Goal: Task Accomplishment & Management: Use online tool/utility

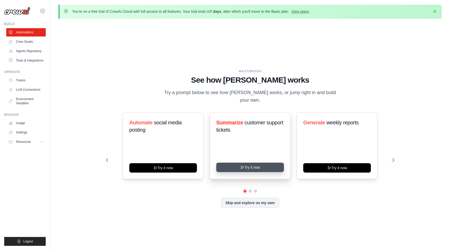
click at [251, 165] on button "Try it now" at bounding box center [250, 167] width 68 height 9
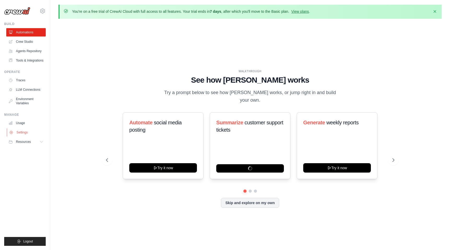
click at [28, 133] on link "Settings" at bounding box center [26, 133] width 39 height 8
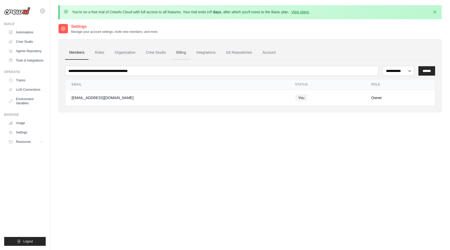
click at [185, 53] on link "Billing" at bounding box center [181, 53] width 18 height 14
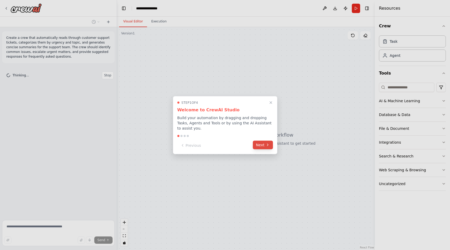
click at [266, 146] on icon at bounding box center [268, 145] width 4 height 4
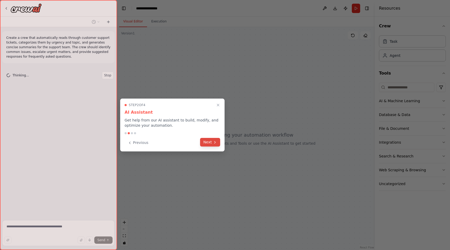
click at [218, 145] on button "Next" at bounding box center [210, 142] width 20 height 9
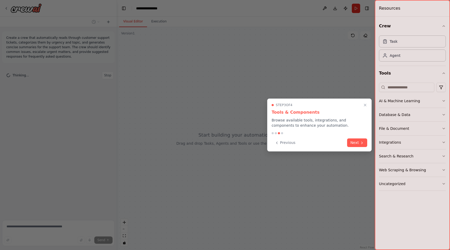
click at [284, 146] on button "Previous" at bounding box center [285, 143] width 27 height 9
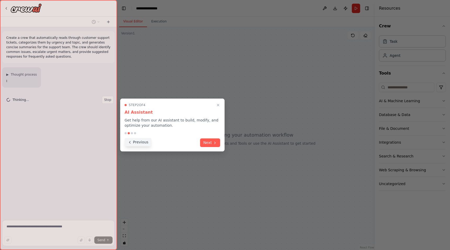
click at [143, 143] on button "Previous" at bounding box center [138, 142] width 27 height 9
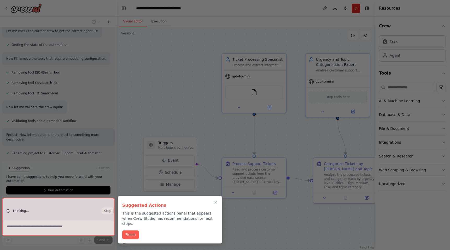
scroll to position [363, 0]
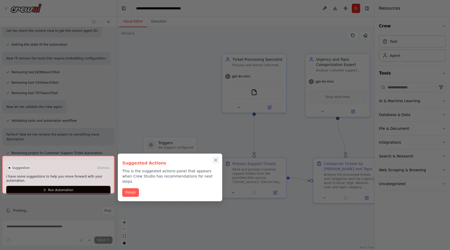
click at [217, 161] on icon "Close walkthrough" at bounding box center [215, 160] width 5 height 5
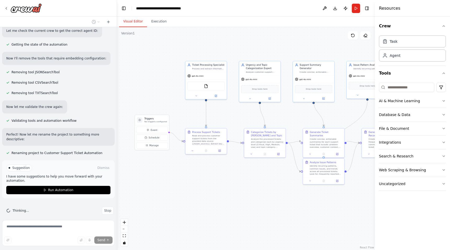
drag, startPoint x: 213, startPoint y: 88, endPoint x: 169, endPoint y: 87, distance: 43.6
click at [169, 87] on div ".deletable-edge-delete-btn { width: 20px; height: 20px; border: 0px solid #ffff…" at bounding box center [246, 138] width 258 height 223
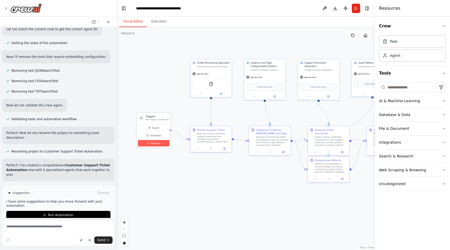
drag, startPoint x: 152, startPoint y: 139, endPoint x: 150, endPoint y: 141, distance: 2.8
click at [150, 141] on div "Event Schedule Manage" at bounding box center [153, 136] width 31 height 22
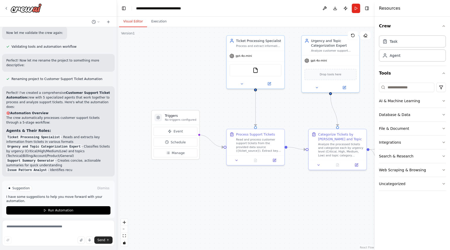
drag, startPoint x: 158, startPoint y: 91, endPoint x: 181, endPoint y: 92, distance: 23.3
click at [181, 92] on div ".deletable-edge-delete-btn { width: 20px; height: 20px; border: 0px solid #ffff…" at bounding box center [246, 138] width 258 height 223
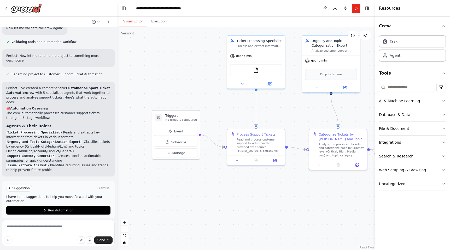
click at [178, 123] on div "Triggers No triggers configured" at bounding box center [176, 118] width 48 height 14
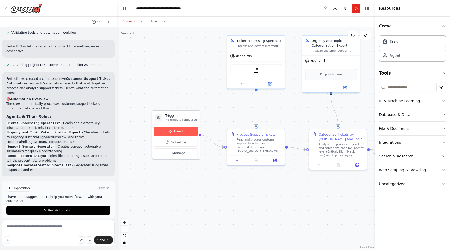
click at [176, 133] on span "Event" at bounding box center [178, 131] width 9 height 5
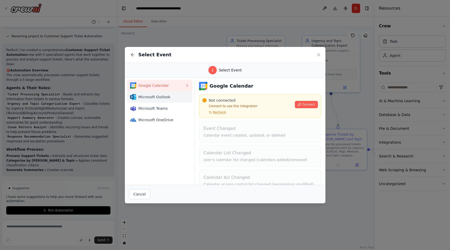
click at [155, 98] on span "Microsoft Outlook" at bounding box center [161, 97] width 47 height 5
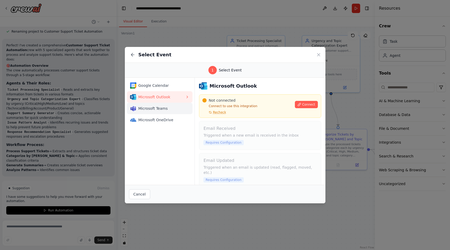
click at [154, 109] on span "Microsoft Teams" at bounding box center [161, 108] width 47 height 5
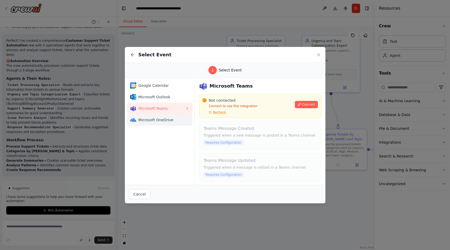
click at [154, 119] on span "Microsoft OneDrive" at bounding box center [161, 120] width 47 height 5
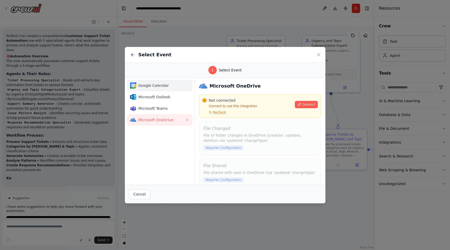
click at [152, 87] on span "Google Calendar" at bounding box center [161, 85] width 47 height 5
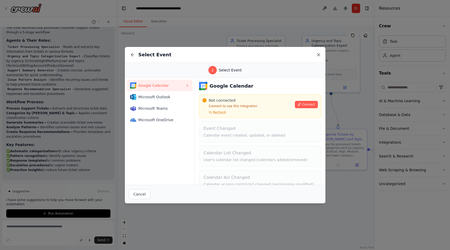
click at [318, 54] on icon at bounding box center [318, 54] width 5 height 5
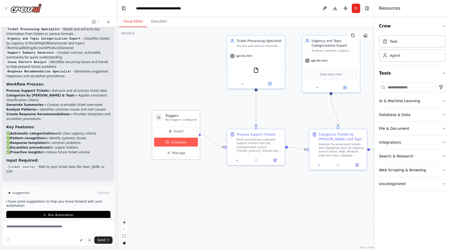
click at [182, 140] on span "Schedule" at bounding box center [178, 142] width 15 height 5
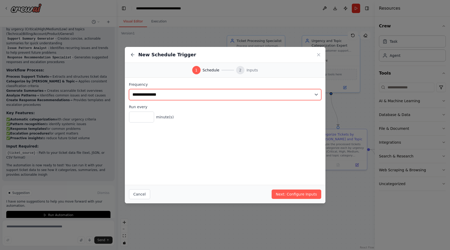
scroll to position [564, 0]
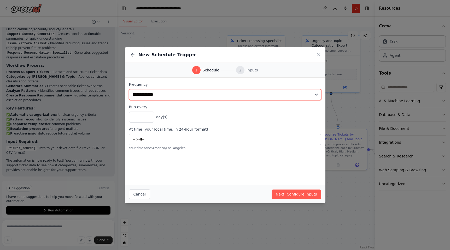
select select "*******"
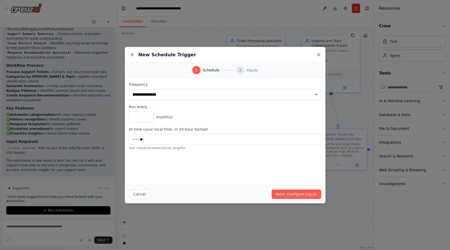
click at [318, 55] on icon at bounding box center [318, 55] width 3 height 3
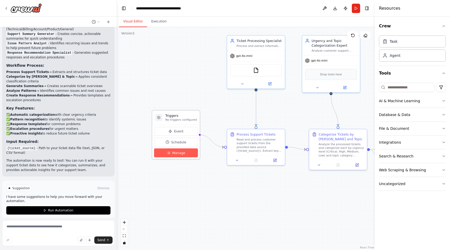
click at [180, 155] on span "Manage" at bounding box center [178, 153] width 13 height 5
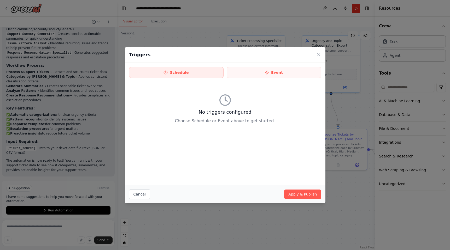
click at [190, 73] on button "Schedule" at bounding box center [176, 72] width 95 height 11
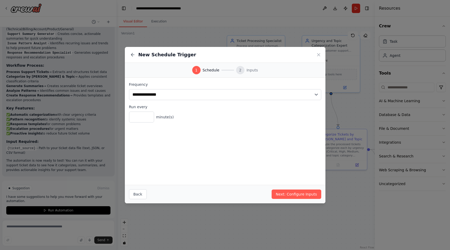
click at [133, 54] on icon at bounding box center [132, 54] width 5 height 5
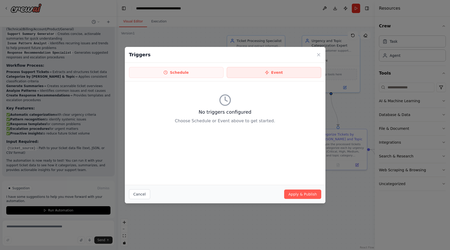
click at [264, 72] on button "Event" at bounding box center [274, 72] width 95 height 11
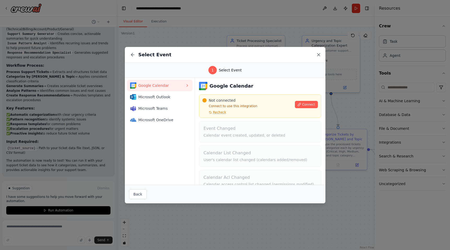
click at [318, 54] on icon at bounding box center [318, 55] width 3 height 3
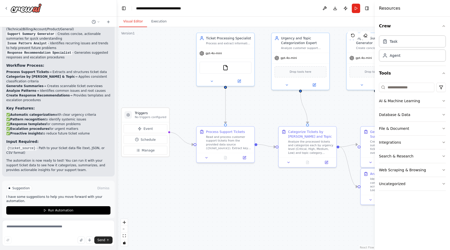
drag, startPoint x: 215, startPoint y: 109, endPoint x: 192, endPoint y: 107, distance: 23.7
click at [192, 107] on div ".deletable-edge-delete-btn { width: 20px; height: 20px; border: 0px solid #ffff…" at bounding box center [246, 138] width 258 height 223
click at [392, 45] on div "Task" at bounding box center [412, 41] width 67 height 12
click at [390, 56] on div "Agent" at bounding box center [395, 55] width 11 height 5
click at [233, 140] on div "Read and process customer support tickets from the provided data source ({ticke…" at bounding box center [228, 141] width 45 height 15
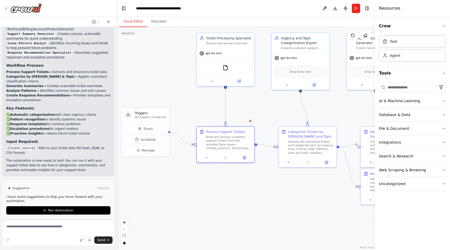
click at [252, 113] on div ".deletable-edge-delete-btn { width: 20px; height: 20px; border: 0px solid #ffff…" at bounding box center [246, 138] width 258 height 223
click at [253, 108] on div ".deletable-edge-delete-btn { width: 20px; height: 20px; border: 0px solid #ffff…" at bounding box center [246, 138] width 258 height 223
click at [441, 103] on button "AI & Machine Learning" at bounding box center [412, 101] width 67 height 14
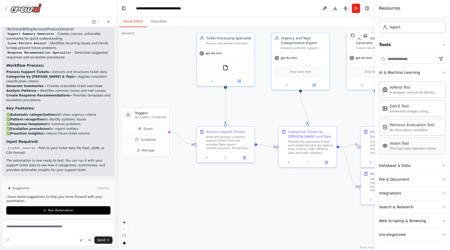
scroll to position [0, 0]
click at [442, 72] on icon "button" at bounding box center [444, 73] width 4 height 4
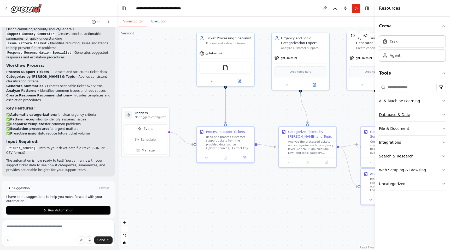
click at [428, 115] on button "Database & Data" at bounding box center [412, 115] width 67 height 14
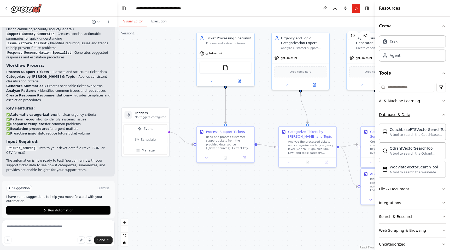
click at [424, 115] on button "Database & Data" at bounding box center [412, 115] width 67 height 14
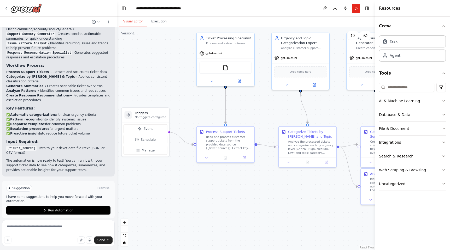
click at [412, 131] on button "File & Document" at bounding box center [412, 129] width 67 height 14
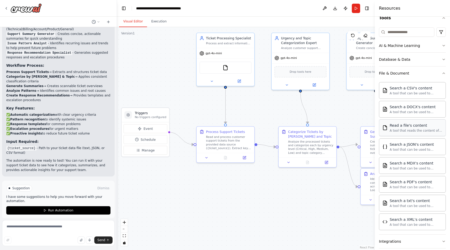
scroll to position [24, 0]
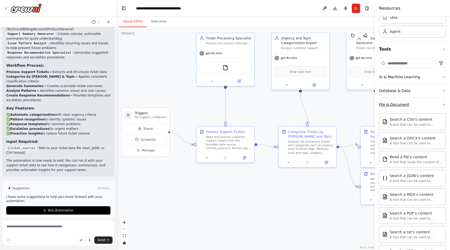
click at [410, 108] on button "File & Document" at bounding box center [412, 105] width 67 height 14
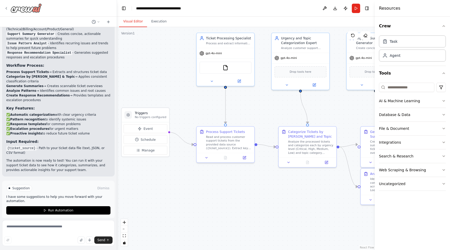
click at [8, 7] on icon at bounding box center [6, 8] width 4 height 4
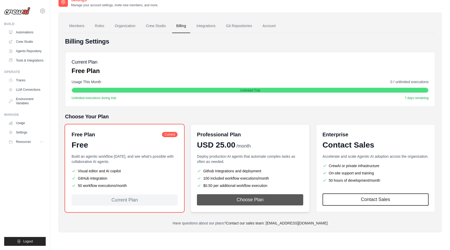
scroll to position [27, 0]
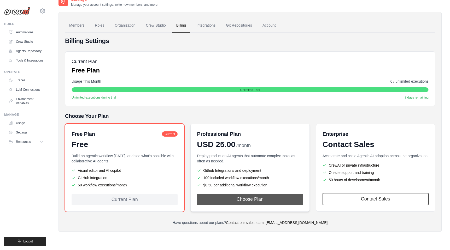
click at [252, 200] on button "Choose Plan" at bounding box center [250, 199] width 106 height 11
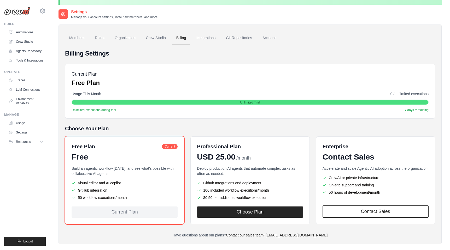
scroll to position [23, 0]
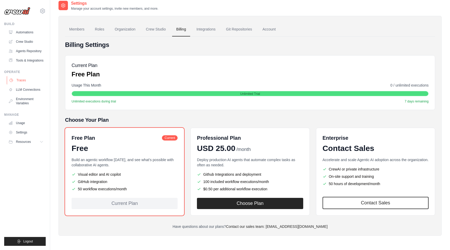
click at [27, 79] on link "Traces" at bounding box center [26, 80] width 39 height 8
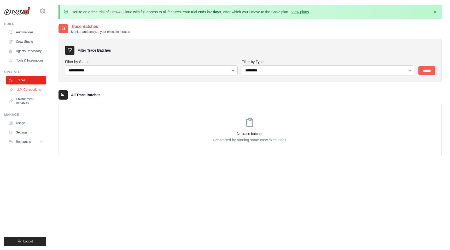
click at [25, 88] on link "LLM Connections" at bounding box center [26, 90] width 39 height 8
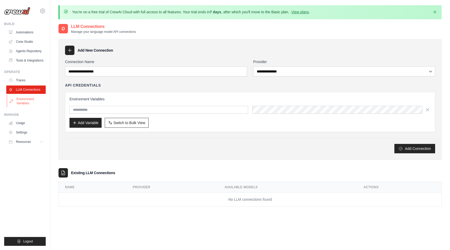
click at [22, 100] on link "Environment Variables" at bounding box center [26, 101] width 39 height 13
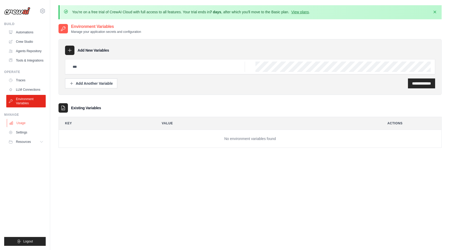
click at [30, 123] on link "Usage" at bounding box center [26, 123] width 39 height 8
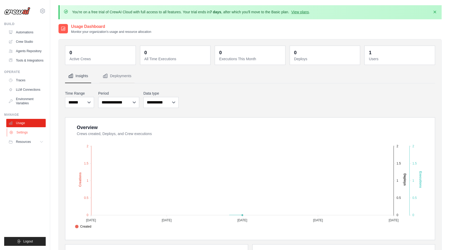
click at [28, 135] on link "Settings" at bounding box center [26, 133] width 39 height 8
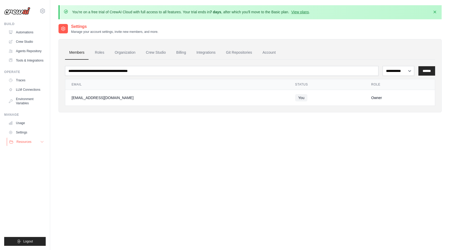
click at [31, 142] on span "Resources" at bounding box center [23, 142] width 15 height 4
click at [35, 148] on link "Documentation" at bounding box center [28, 150] width 36 height 7
click at [28, 176] on span "Video Tutorials" at bounding box center [29, 176] width 21 height 4
click at [22, 167] on span "Blog" at bounding box center [22, 168] width 6 height 4
click at [28, 32] on link "Automations" at bounding box center [26, 32] width 39 height 8
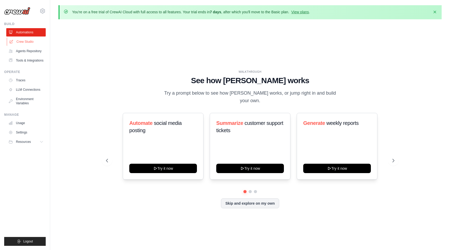
click at [28, 43] on link "Crew Studio" at bounding box center [26, 42] width 39 height 8
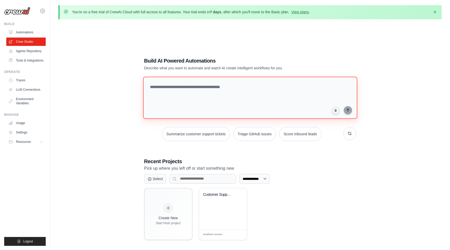
click at [172, 89] on textarea at bounding box center [250, 98] width 214 height 42
click at [84, 87] on div "**********" at bounding box center [250, 149] width 383 height 250
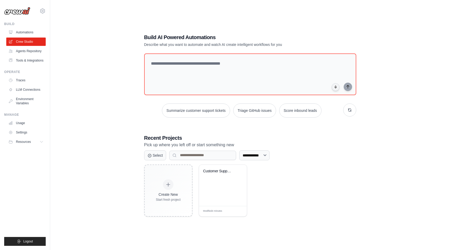
scroll to position [26, 0]
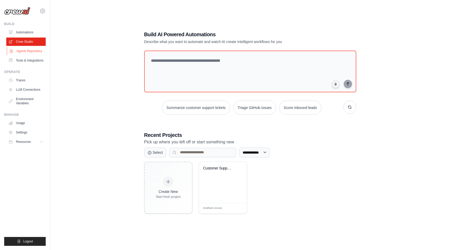
click at [22, 49] on link "Agents Repository" at bounding box center [26, 51] width 39 height 8
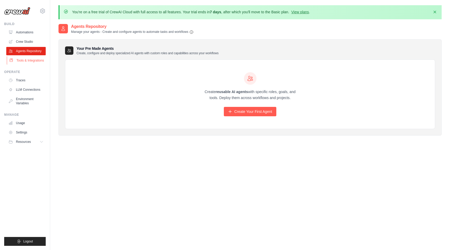
click at [28, 57] on link "Tools & Integrations" at bounding box center [26, 60] width 39 height 8
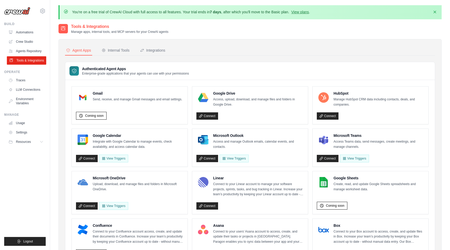
click at [32, 61] on link "Tools & Integrations" at bounding box center [26, 60] width 39 height 8
click at [30, 52] on link "Agents Repository" at bounding box center [26, 51] width 39 height 8
click at [238, 109] on div "Google Drive Access, upload, download, and manage files and folders in Google D…" at bounding box center [249, 105] width 107 height 29
click at [35, 51] on link "Agents Repository" at bounding box center [26, 51] width 39 height 8
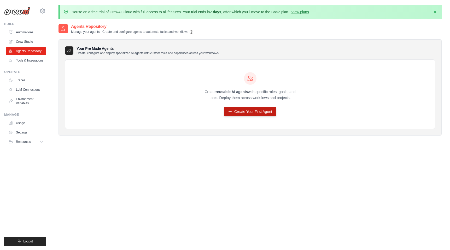
click at [244, 112] on link "Create Your First Agent" at bounding box center [250, 111] width 53 height 9
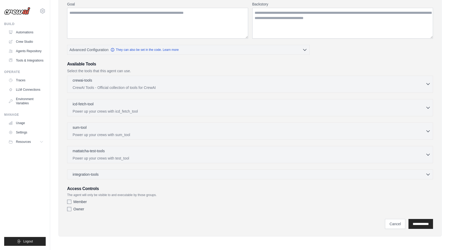
scroll to position [88, 0]
click at [22, 40] on link "Crew Studio" at bounding box center [26, 42] width 39 height 8
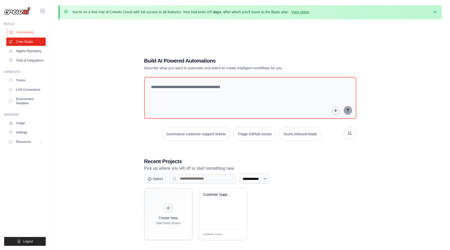
click at [25, 33] on link "Automations" at bounding box center [26, 32] width 39 height 8
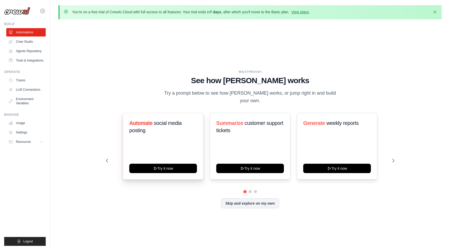
click at [179, 143] on div "Automate social media posting Try it now" at bounding box center [163, 146] width 81 height 67
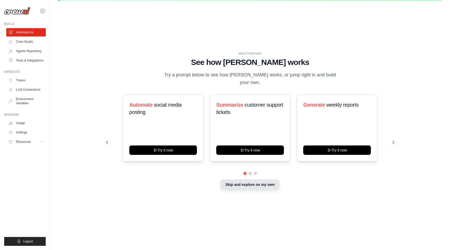
scroll to position [18, 0]
click at [246, 182] on button "Skip and explore on my own" at bounding box center [250, 185] width 58 height 10
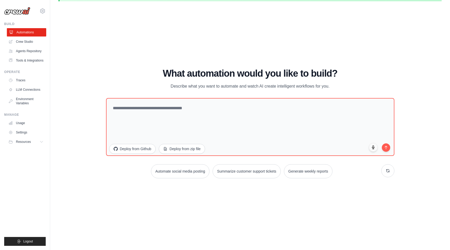
click at [25, 32] on link "Automations" at bounding box center [26, 32] width 39 height 8
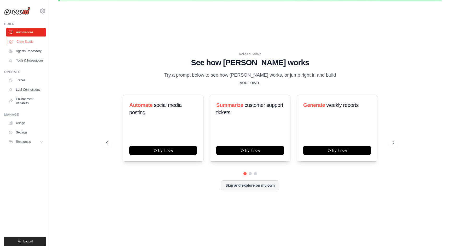
scroll to position [0, 0]
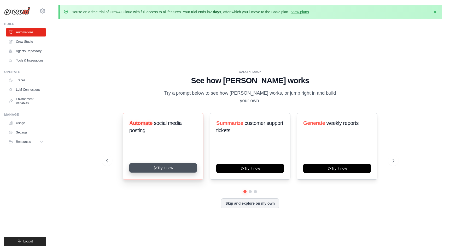
click at [167, 165] on button "Try it now" at bounding box center [163, 168] width 68 height 9
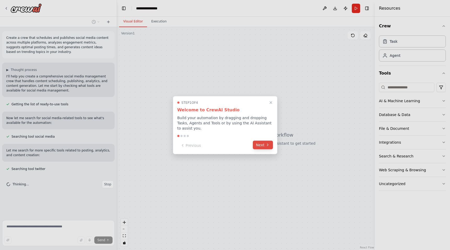
click at [266, 146] on icon at bounding box center [268, 145] width 4 height 4
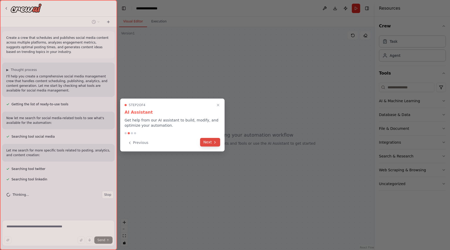
click at [212, 142] on button "Next" at bounding box center [210, 142] width 20 height 9
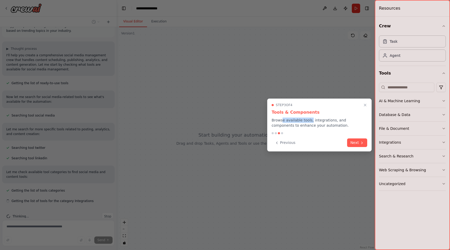
scroll to position [32, 0]
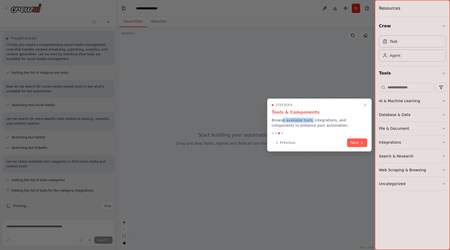
drag, startPoint x: 282, startPoint y: 121, endPoint x: 310, endPoint y: 122, distance: 28.8
click at [310, 122] on p "Browse available tools, integrations, and components to enhance your automation." at bounding box center [320, 123] width 96 height 10
click at [358, 142] on button "Next" at bounding box center [357, 142] width 20 height 9
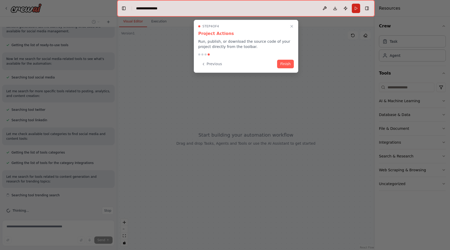
scroll to position [64, 0]
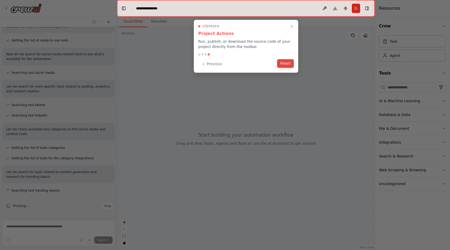
click at [291, 66] on button "Finish" at bounding box center [285, 63] width 17 height 9
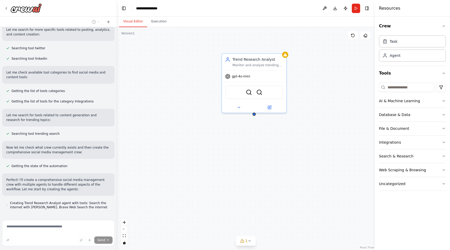
scroll to position [120, 0]
click at [261, 66] on div "Monitor and analyze trending topics in {industry} to identify viral content opp…" at bounding box center [257, 64] width 51 height 4
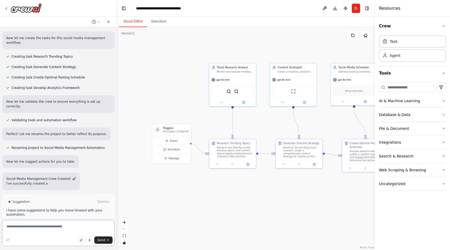
scroll to position [403, 0]
